Goal: Check status: Check status

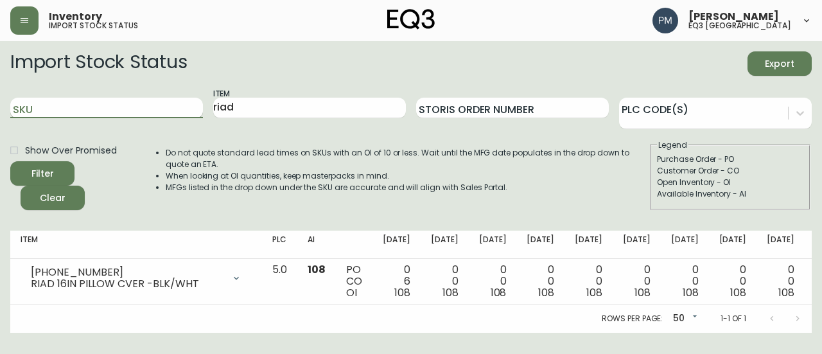
click at [136, 105] on input "SKU" at bounding box center [106, 108] width 193 height 21
paste input "[PHONE_NUMBER]"
type input "[PHONE_NUMBER]"
click at [10, 161] on button "Filter" at bounding box center [42, 173] width 64 height 24
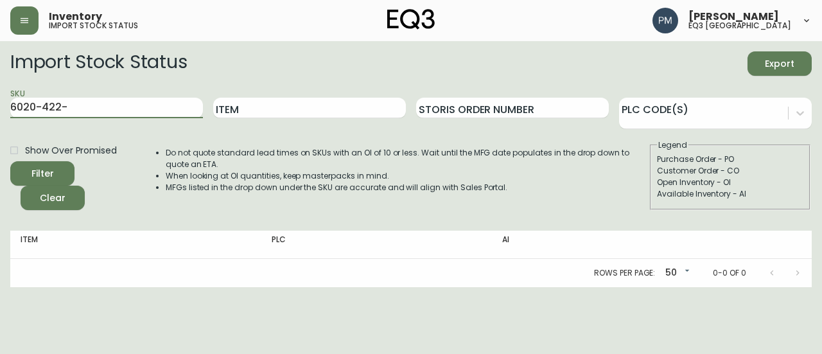
click at [10, 161] on button "Filter" at bounding box center [42, 173] width 64 height 24
type input "6020"
click at [10, 161] on button "Filter" at bounding box center [42, 173] width 64 height 24
